Goal: Entertainment & Leisure: Consume media (video, audio)

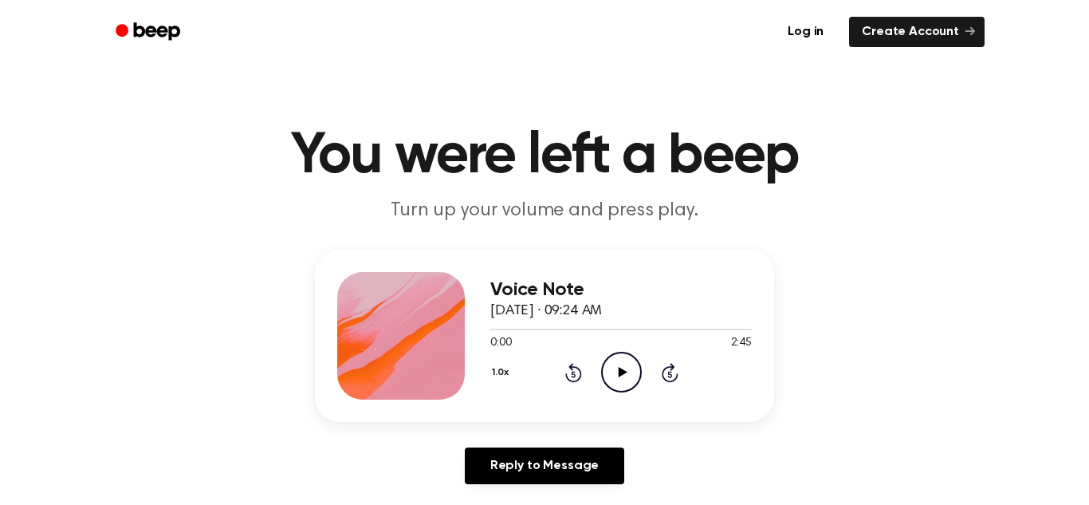
click at [752, 201] on p "Turn up your volume and press play." at bounding box center [544, 211] width 612 height 26
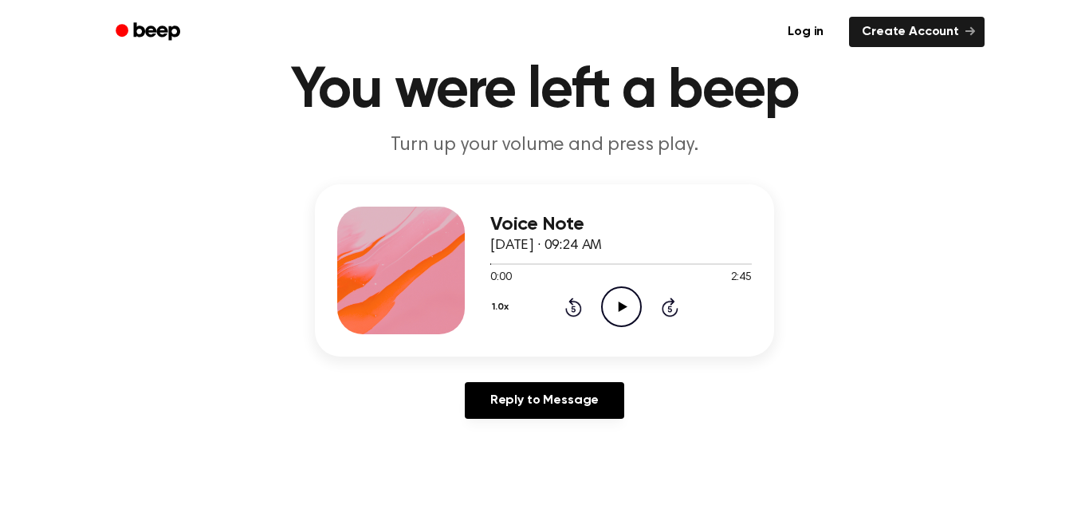
scroll to position [66, 0]
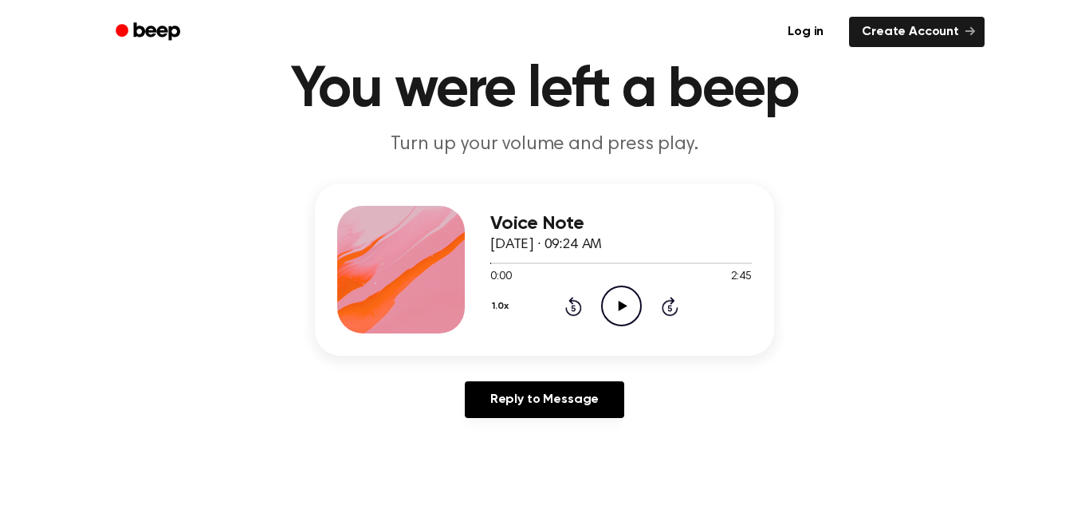
click at [601, 206] on div "Voice Note [DATE] · 09:24 AM 0:00 2:45 Your browser does not support the [objec…" at bounding box center [620, 270] width 261 height 128
click at [346, 238] on div at bounding box center [401, 270] width 128 height 128
click at [347, 239] on div at bounding box center [401, 270] width 128 height 128
click at [610, 320] on icon "Play Audio" at bounding box center [621, 305] width 41 height 41
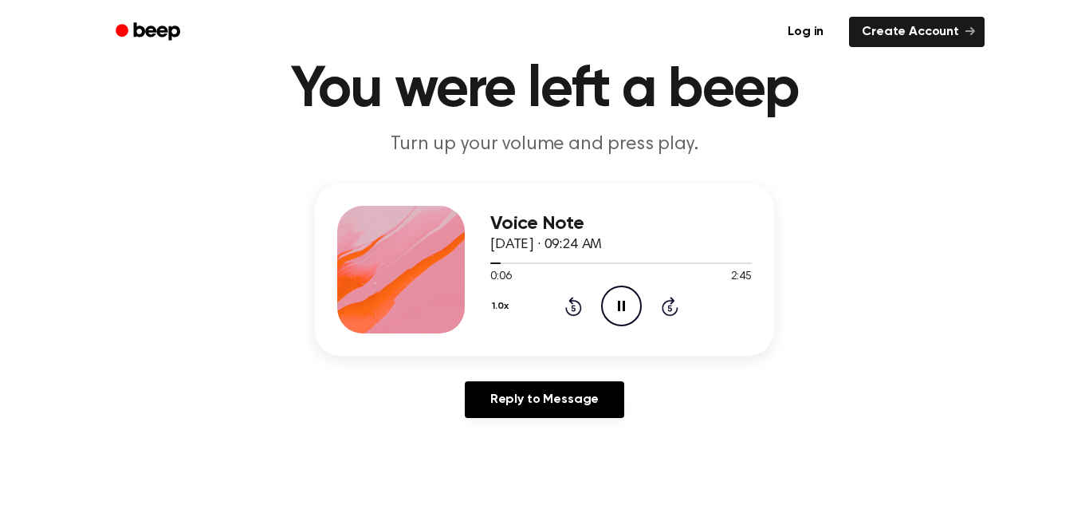
click at [673, 322] on div "1.0x Rewind 5 seconds Pause Audio Skip 5 seconds" at bounding box center [620, 305] width 261 height 41
click at [673, 312] on icon at bounding box center [670, 306] width 17 height 19
